Goal: Find specific page/section: Find specific page/section

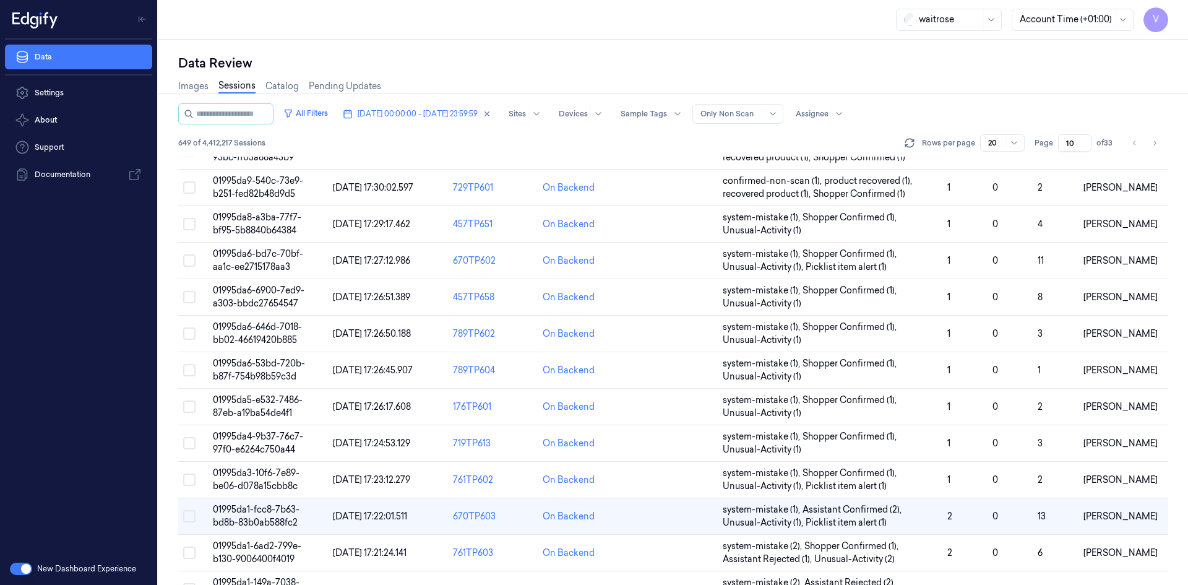
scroll to position [364, 0]
